Goal: Find specific page/section: Find specific page/section

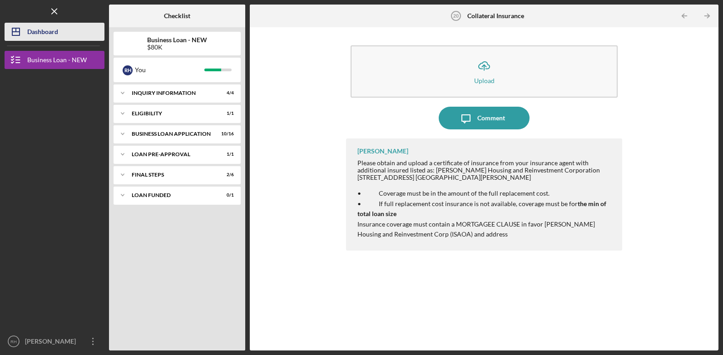
click at [44, 33] on div "Dashboard" at bounding box center [42, 33] width 31 height 20
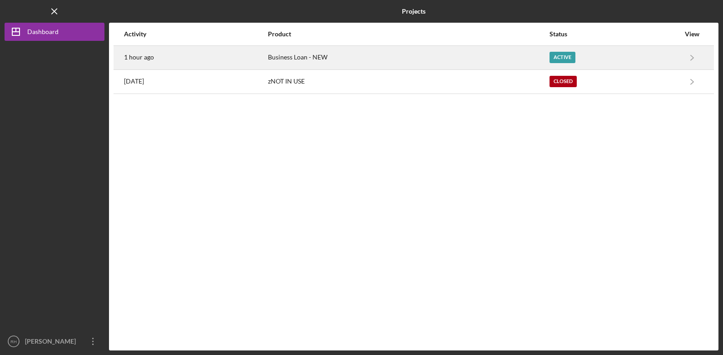
click at [307, 55] on div "Business Loan - NEW" at bounding box center [408, 57] width 281 height 23
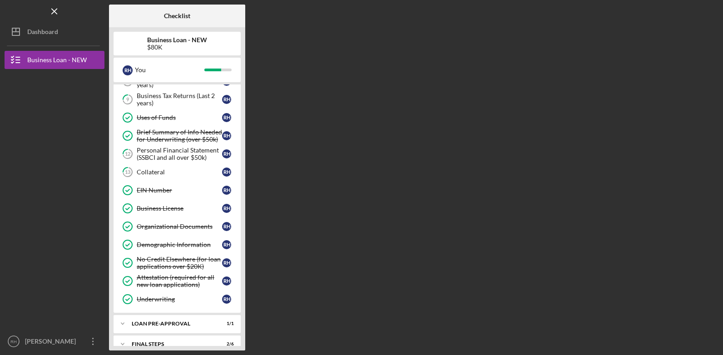
scroll to position [68, 0]
